Goal: Information Seeking & Learning: Learn about a topic

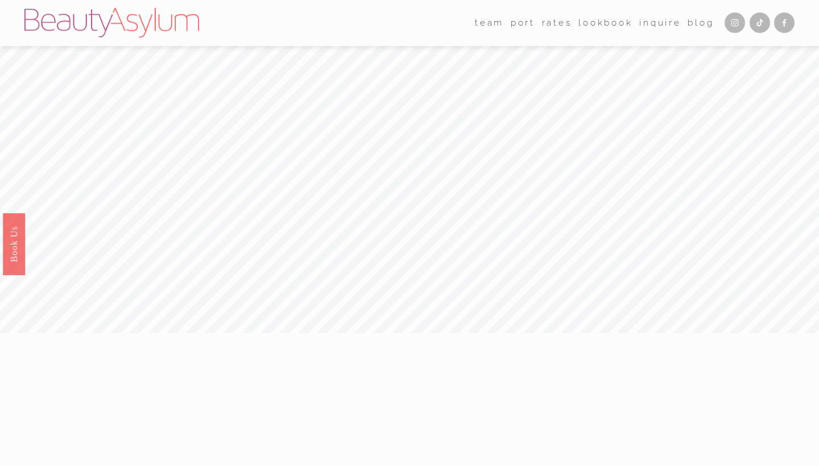
click at [558, 22] on link "Rates" at bounding box center [557, 23] width 30 height 18
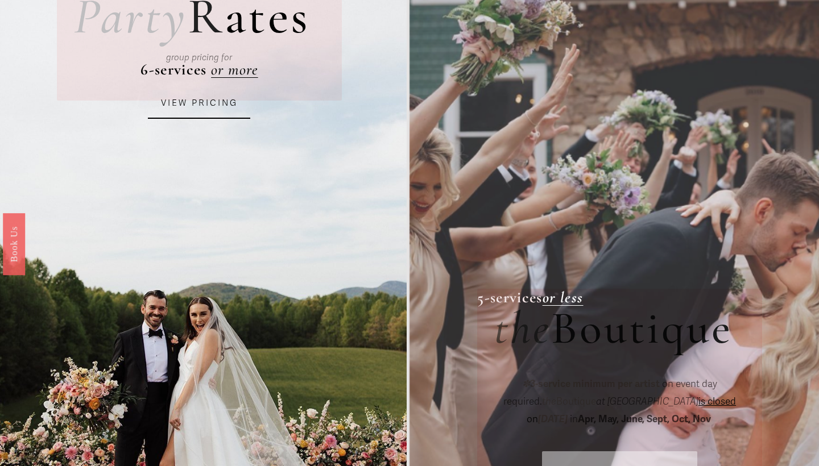
scroll to position [91, 0]
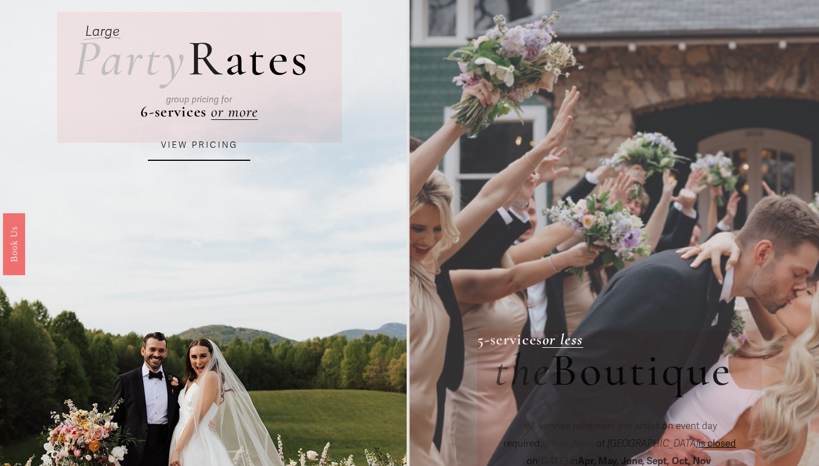
click at [241, 106] on p "group pricing for" at bounding box center [199, 99] width 220 height 15
click at [208, 134] on link "VIEW PRICING" at bounding box center [199, 145] width 102 height 31
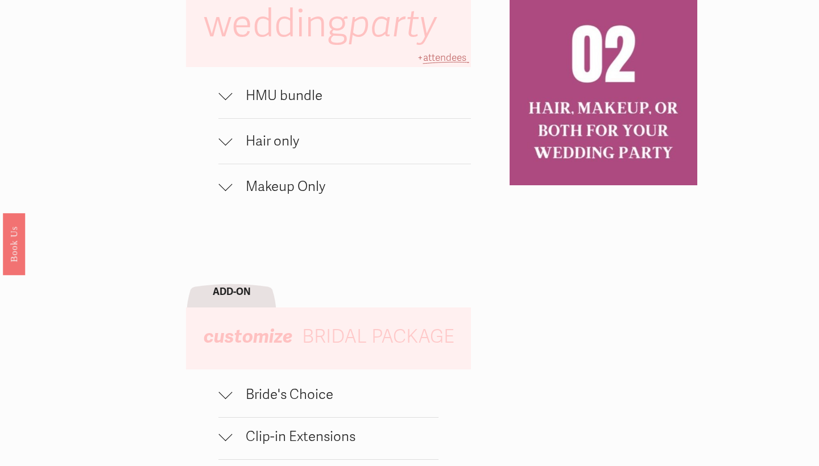
scroll to position [659, 0]
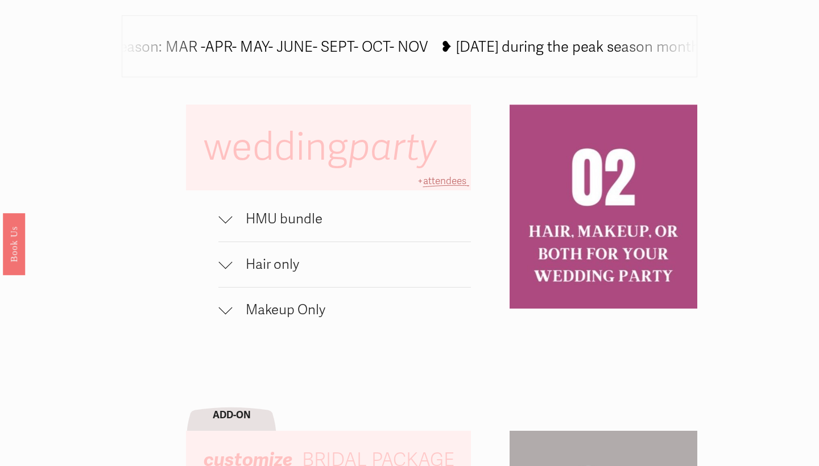
click at [367, 217] on span "HMU bundle" at bounding box center [351, 219] width 239 height 16
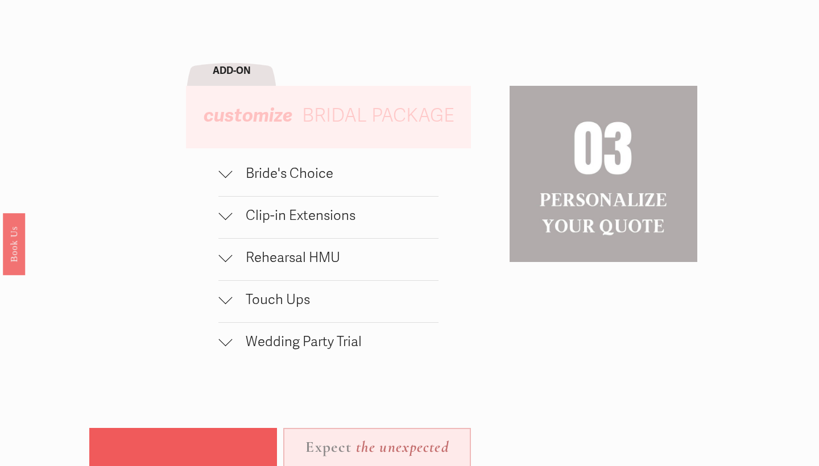
scroll to position [1072, 0]
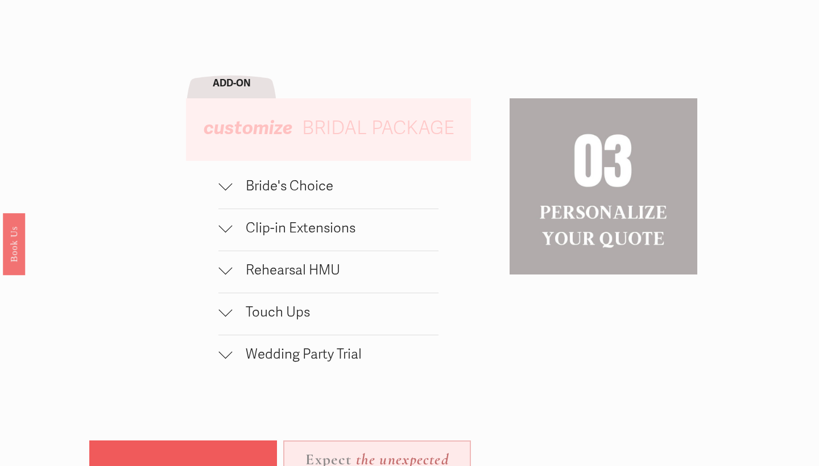
click at [295, 307] on span "Touch Ups" at bounding box center [335, 312] width 206 height 16
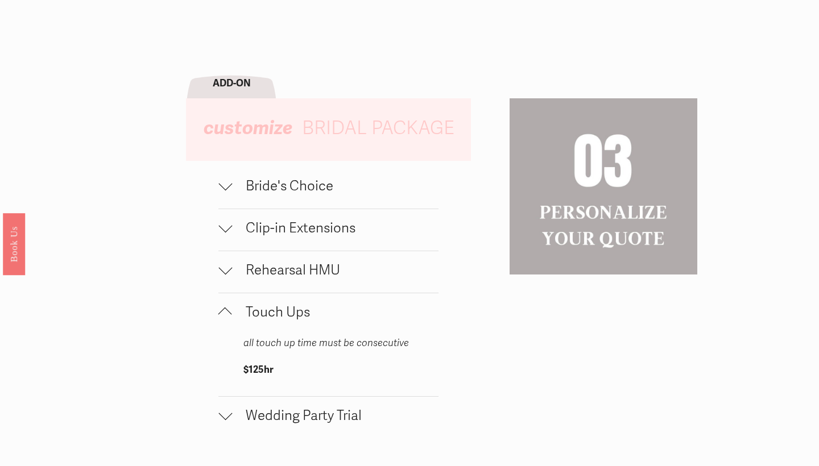
click at [302, 274] on span "Rehearsal HMU" at bounding box center [335, 270] width 206 height 16
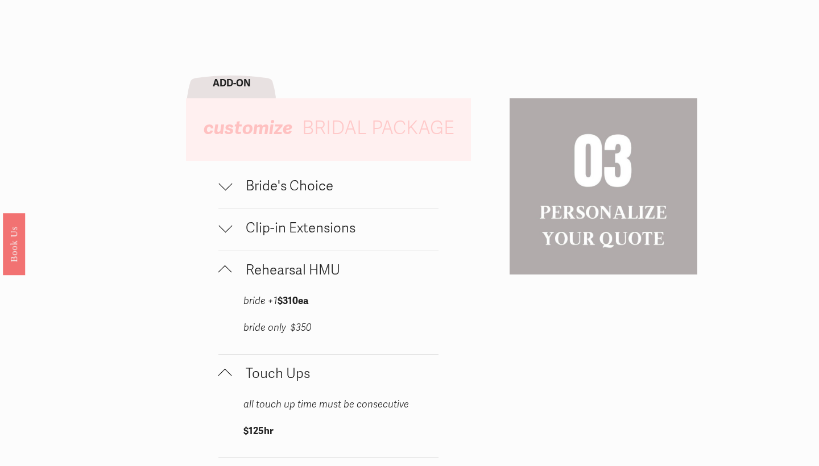
click at [318, 234] on button "Clip-in Extensions" at bounding box center [328, 230] width 220 height 42
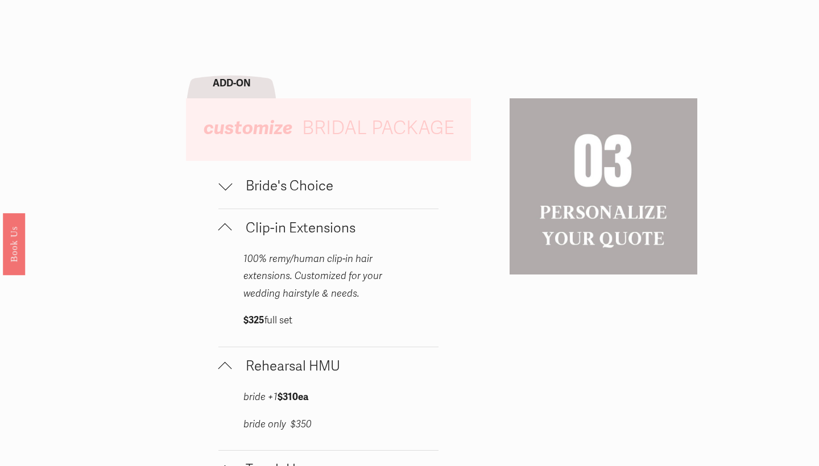
click at [325, 191] on span "Bride's Choice" at bounding box center [335, 186] width 206 height 16
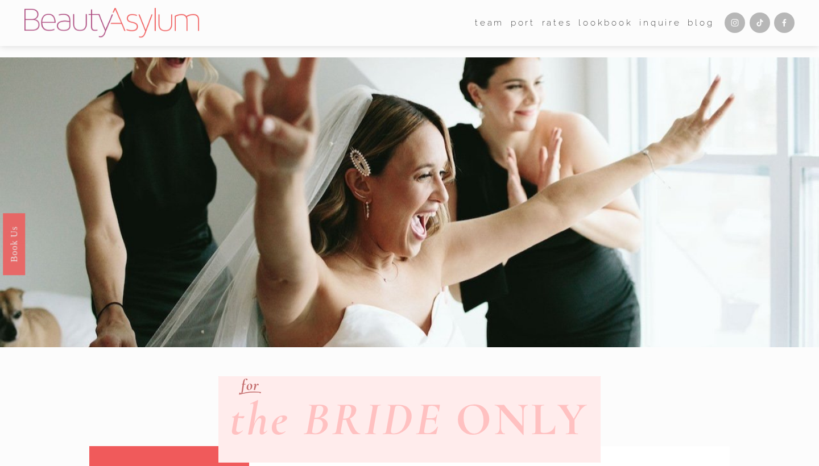
scroll to position [0, 0]
click at [554, 19] on link "Rates" at bounding box center [557, 23] width 30 height 18
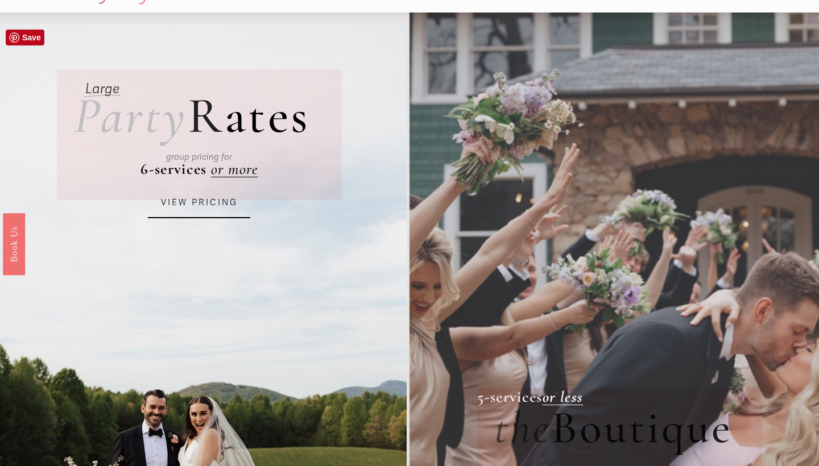
scroll to position [33, 0]
click at [245, 168] on div "group pricing for" at bounding box center [199, 157] width 220 height 39
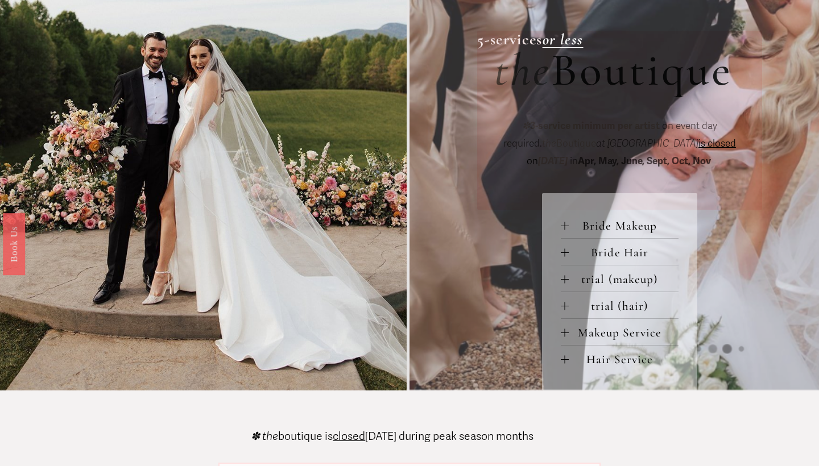
scroll to position [405, 0]
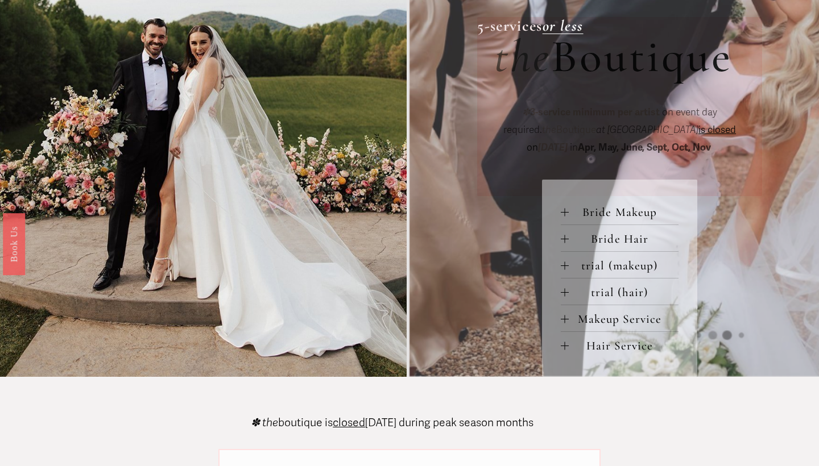
click at [565, 212] on div at bounding box center [564, 212] width 1 height 8
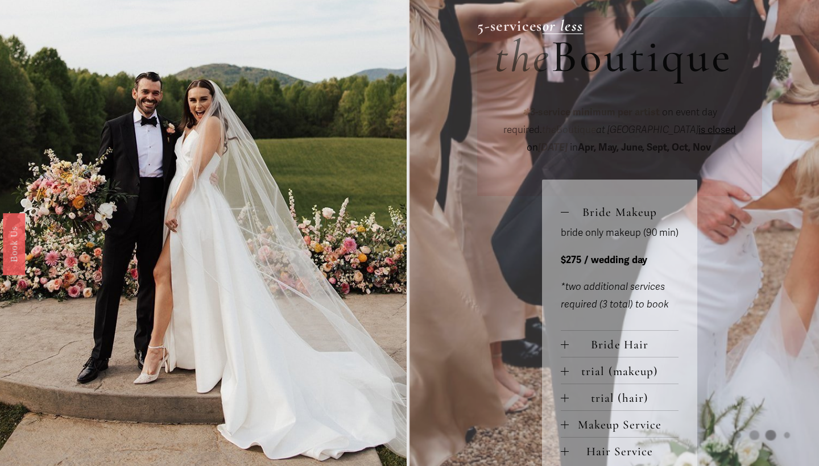
click at [565, 213] on div at bounding box center [565, 212] width 8 height 8
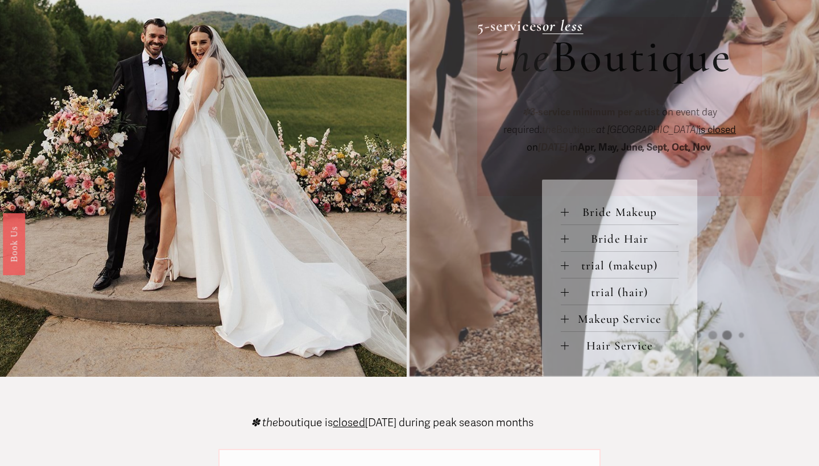
click at [561, 317] on div at bounding box center [565, 319] width 8 height 8
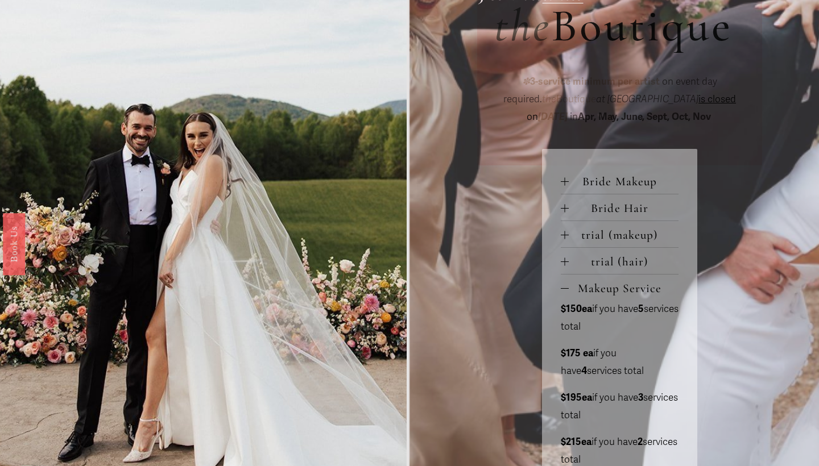
scroll to position [434, 0]
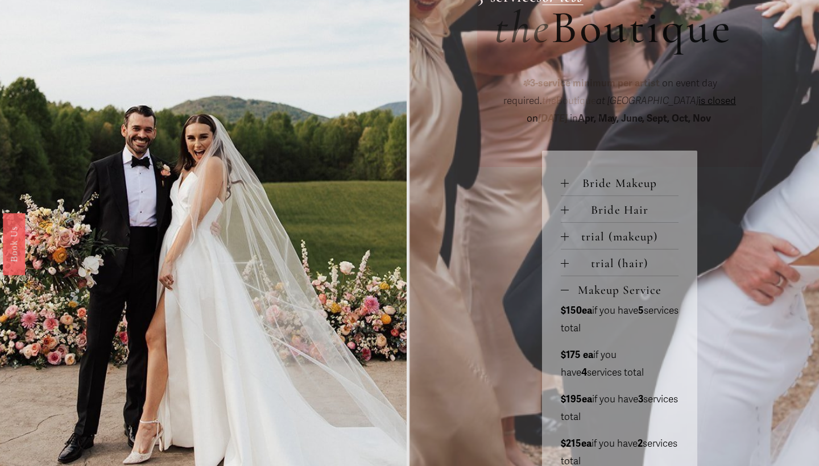
click at [566, 290] on div at bounding box center [565, 290] width 8 height 1
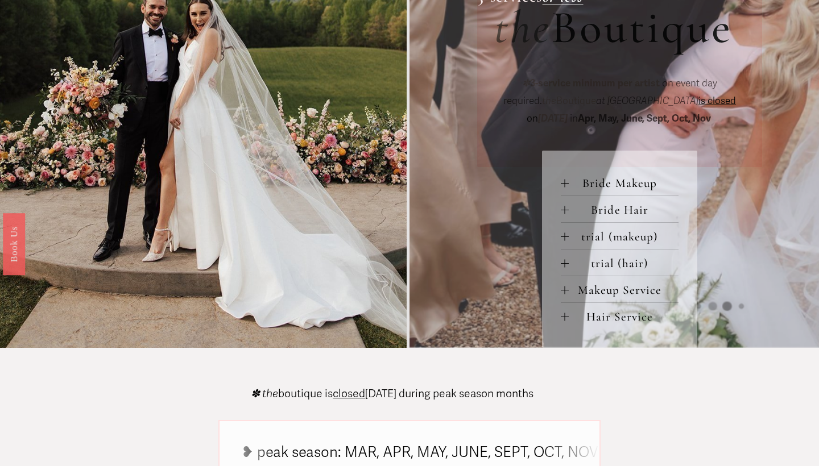
click at [562, 317] on div at bounding box center [565, 317] width 8 height 1
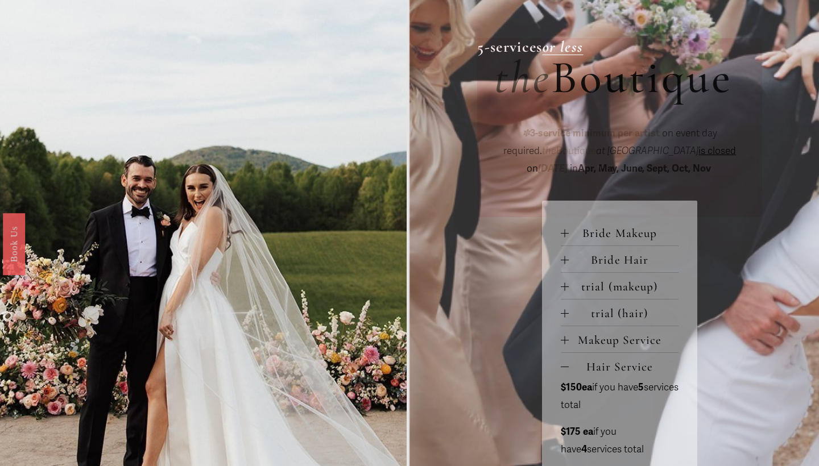
scroll to position [381, 0]
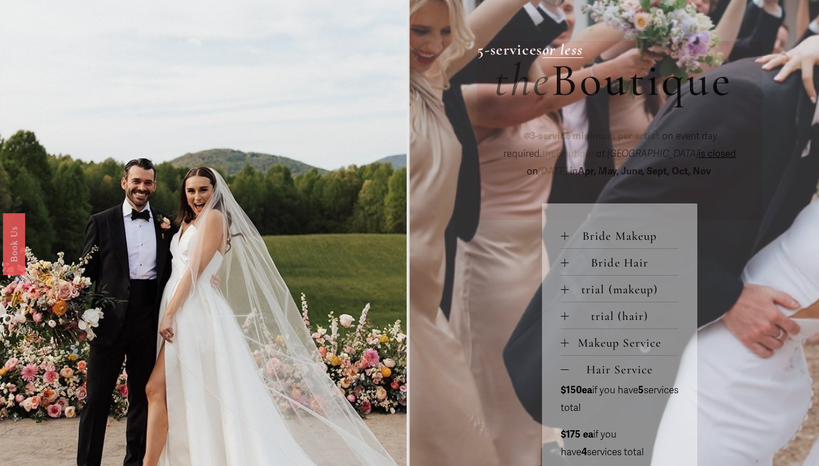
click at [563, 370] on div at bounding box center [565, 370] width 8 height 8
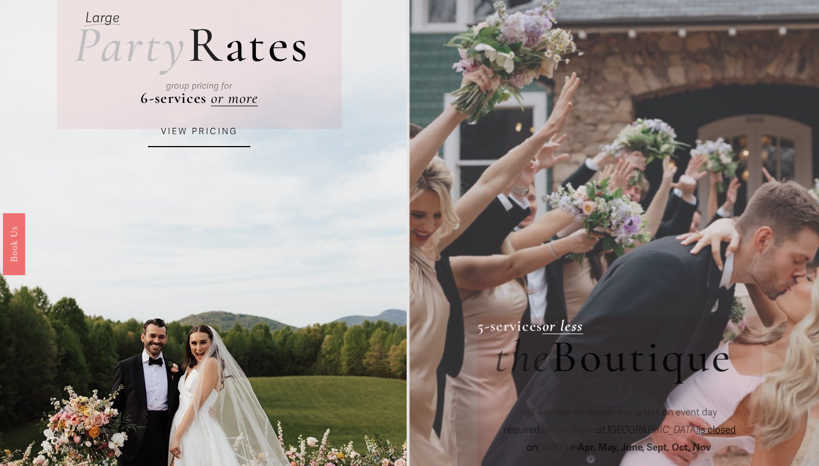
scroll to position [101, 0]
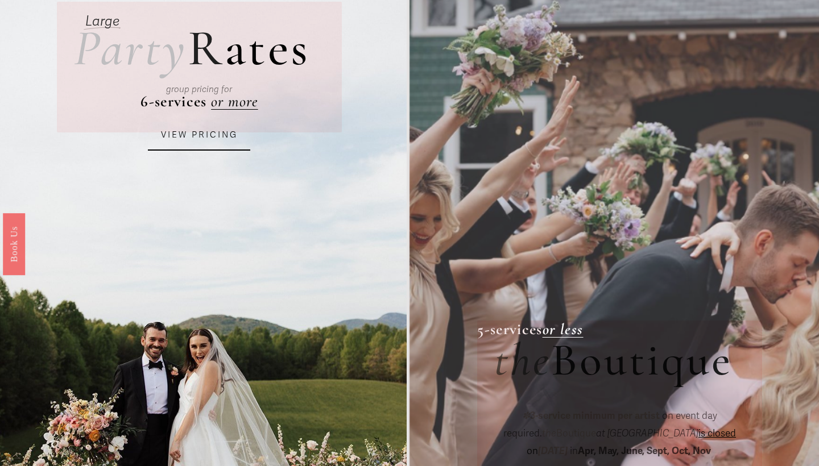
click at [226, 106] on div "group pricing for" at bounding box center [199, 89] width 220 height 39
click at [205, 133] on link "VIEW PRICING" at bounding box center [199, 135] width 102 height 31
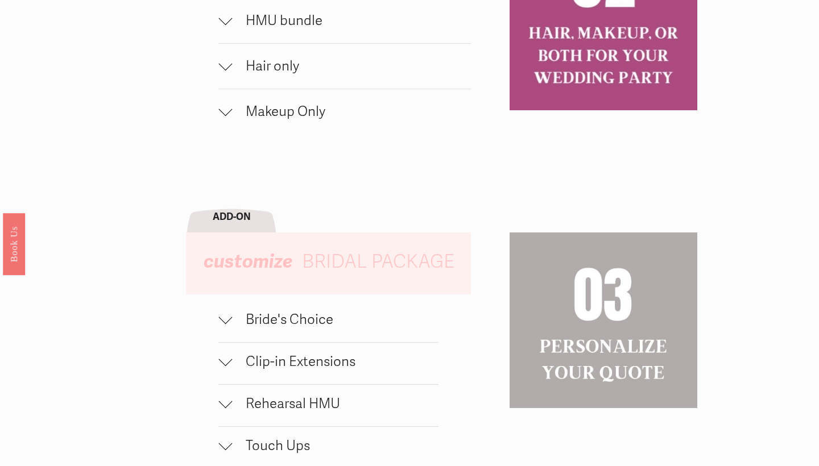
scroll to position [953, 0]
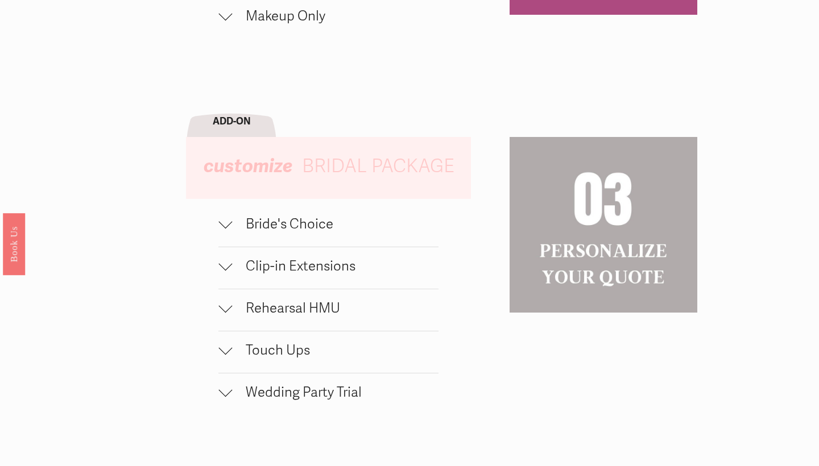
click at [359, 229] on span "Bride's Choice" at bounding box center [335, 224] width 206 height 16
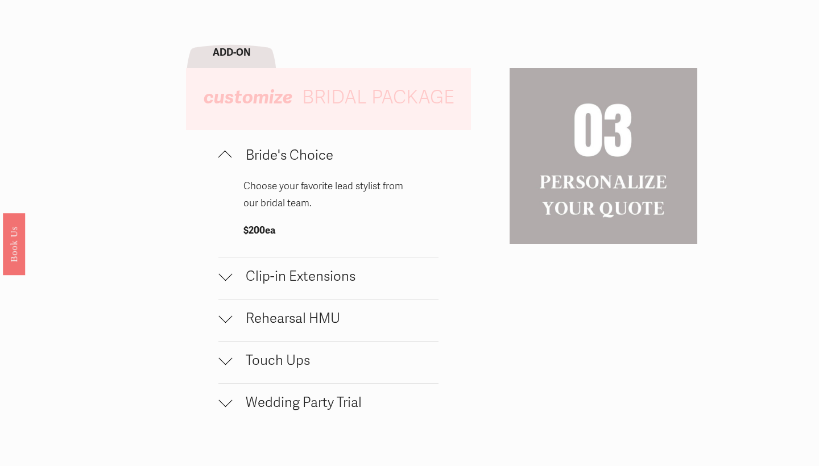
scroll to position [1030, 0]
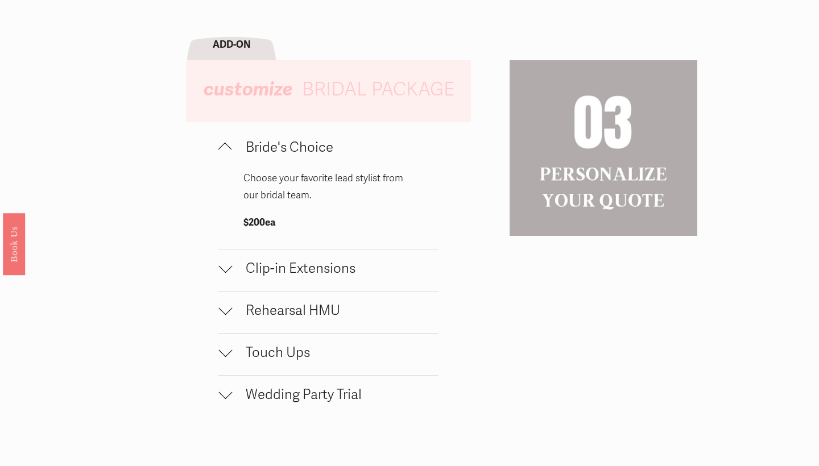
click at [324, 273] on span "Clip-in Extensions" at bounding box center [335, 268] width 206 height 16
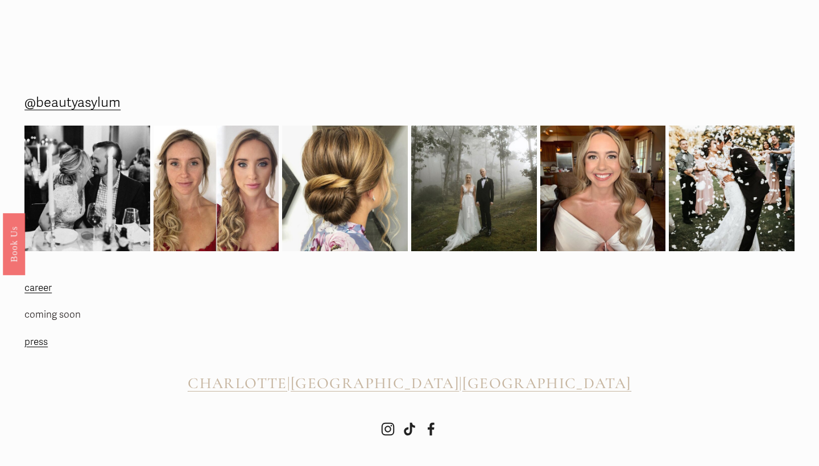
scroll to position [1829, 0]
